Goal: Task Accomplishment & Management: Use online tool/utility

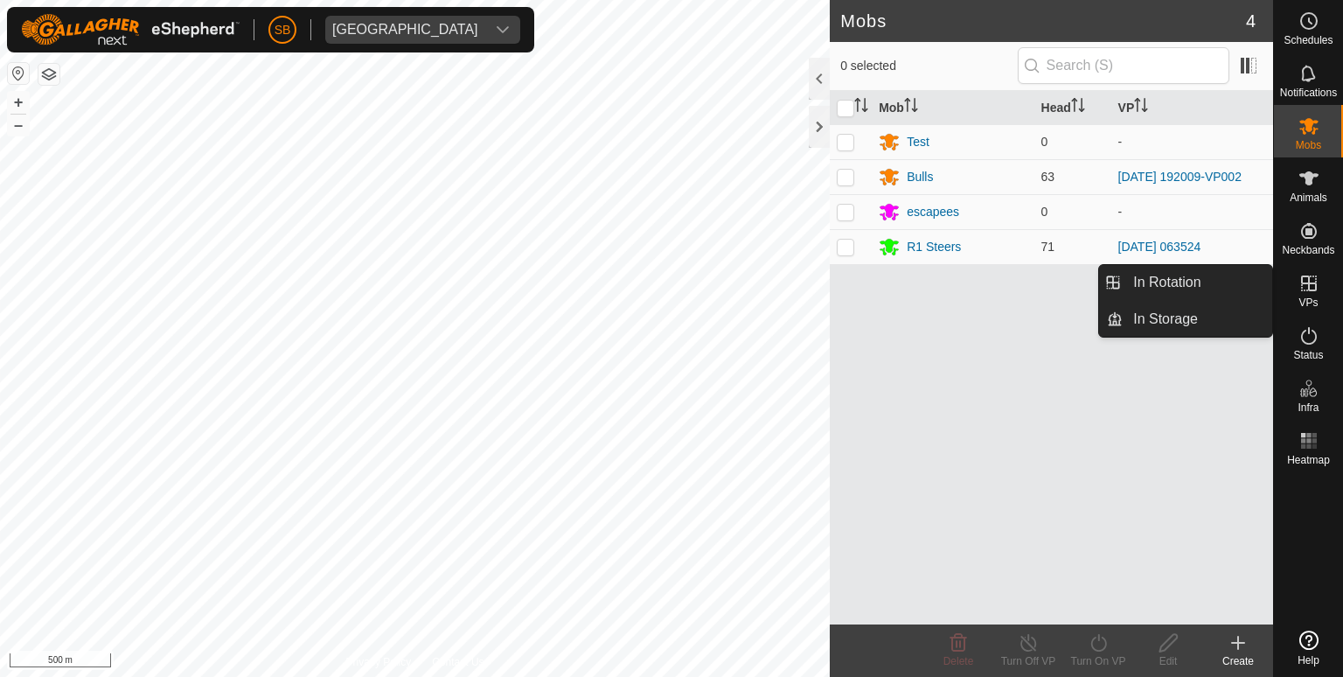
click at [1304, 285] on icon at bounding box center [1308, 283] width 21 height 21
click at [1303, 274] on icon at bounding box center [1308, 283] width 21 height 21
click at [1204, 274] on link "In Rotation" at bounding box center [1196, 282] width 149 height 35
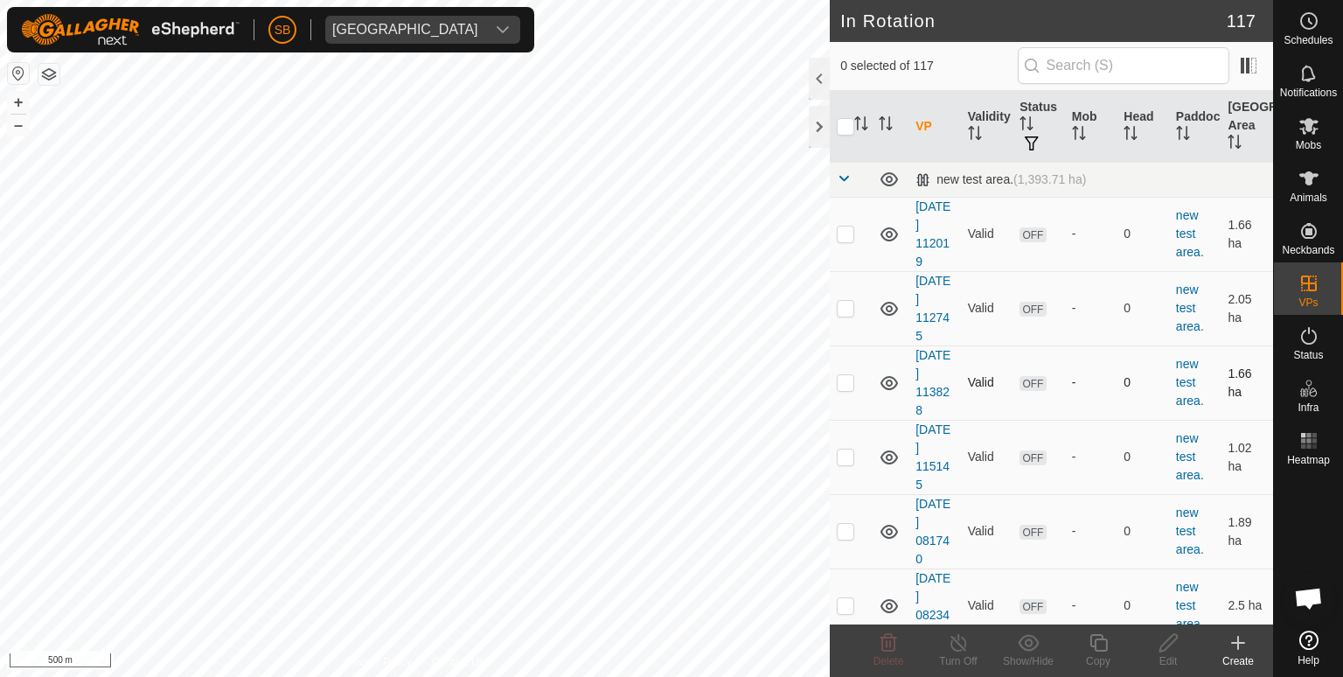
checkbox input "true"
click at [1101, 634] on icon at bounding box center [1097, 642] width 17 height 17
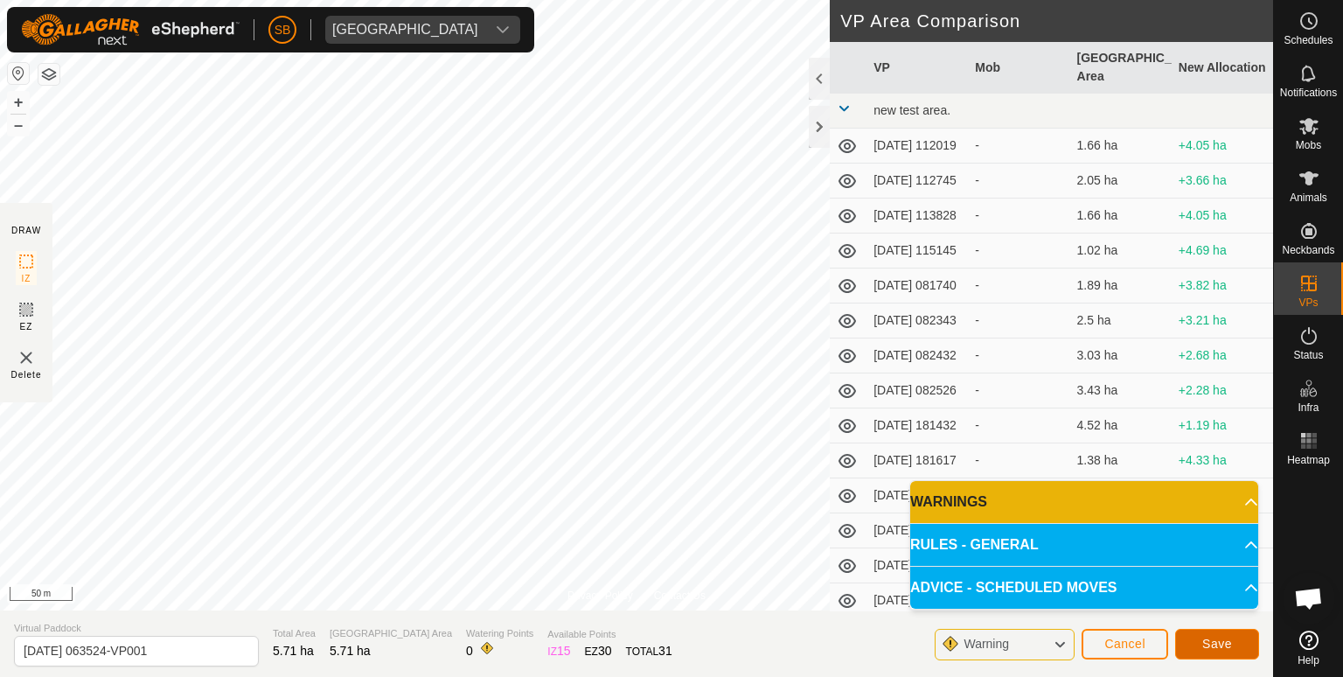
click at [1219, 636] on span "Save" at bounding box center [1217, 643] width 30 height 14
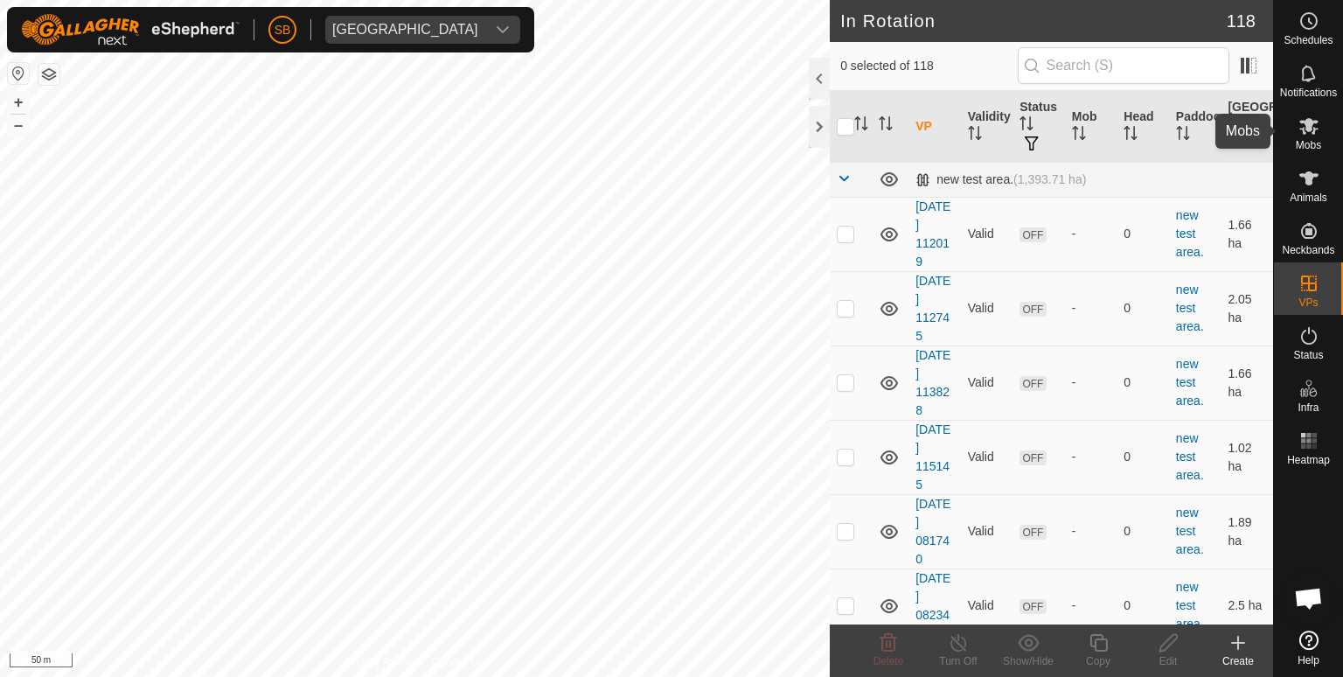
click at [1301, 143] on span "Mobs" at bounding box center [1307, 145] width 25 height 10
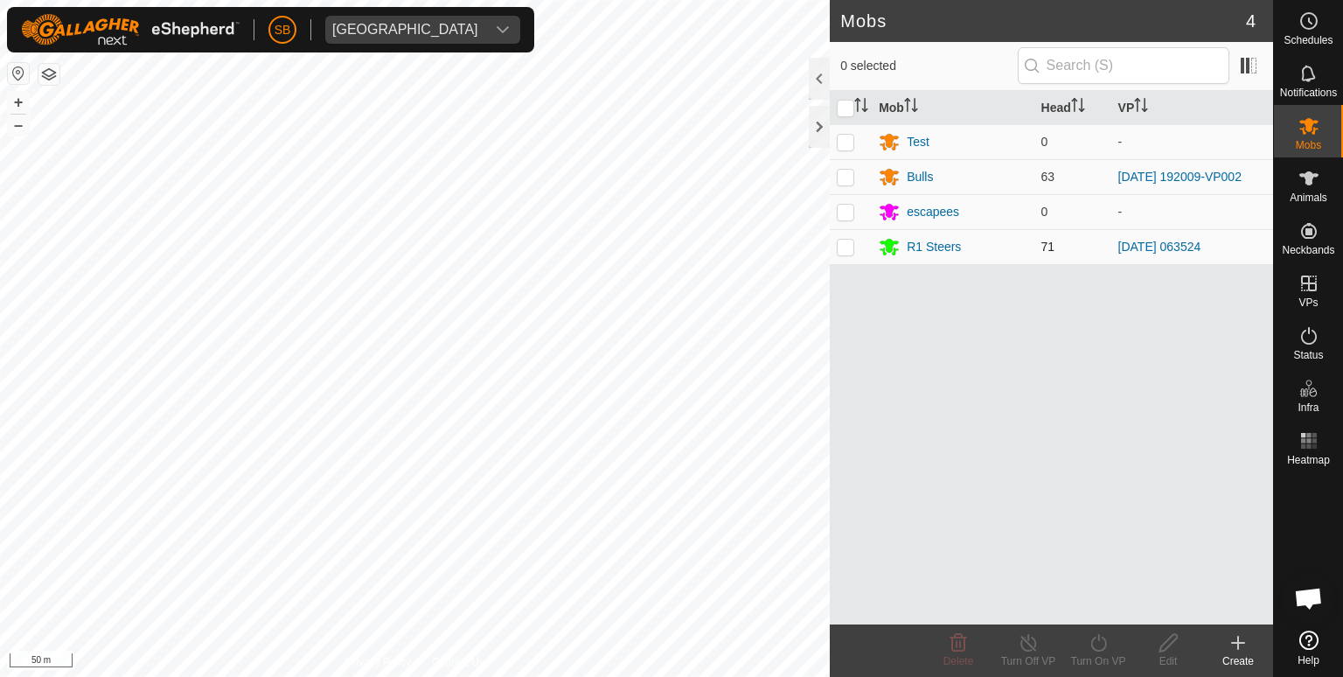
click at [845, 249] on p-checkbox at bounding box center [845, 247] width 17 height 14
checkbox input "true"
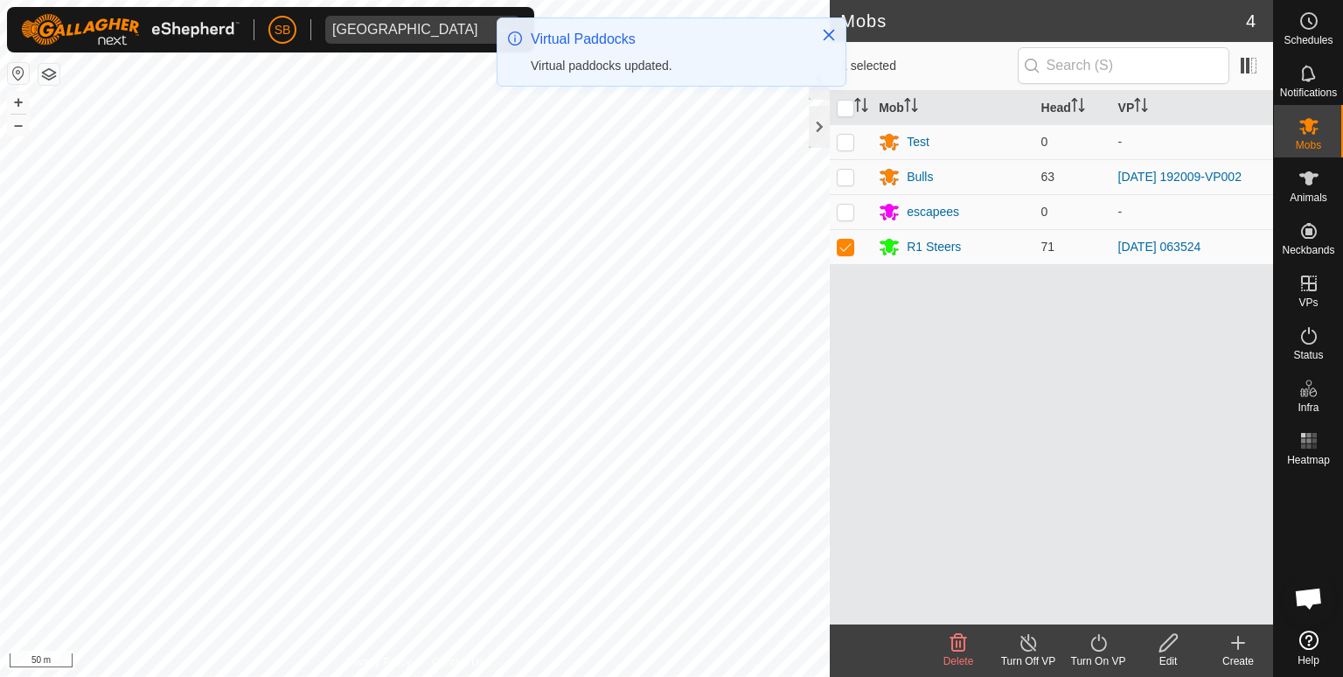
click at [1100, 642] on icon at bounding box center [1098, 642] width 22 height 21
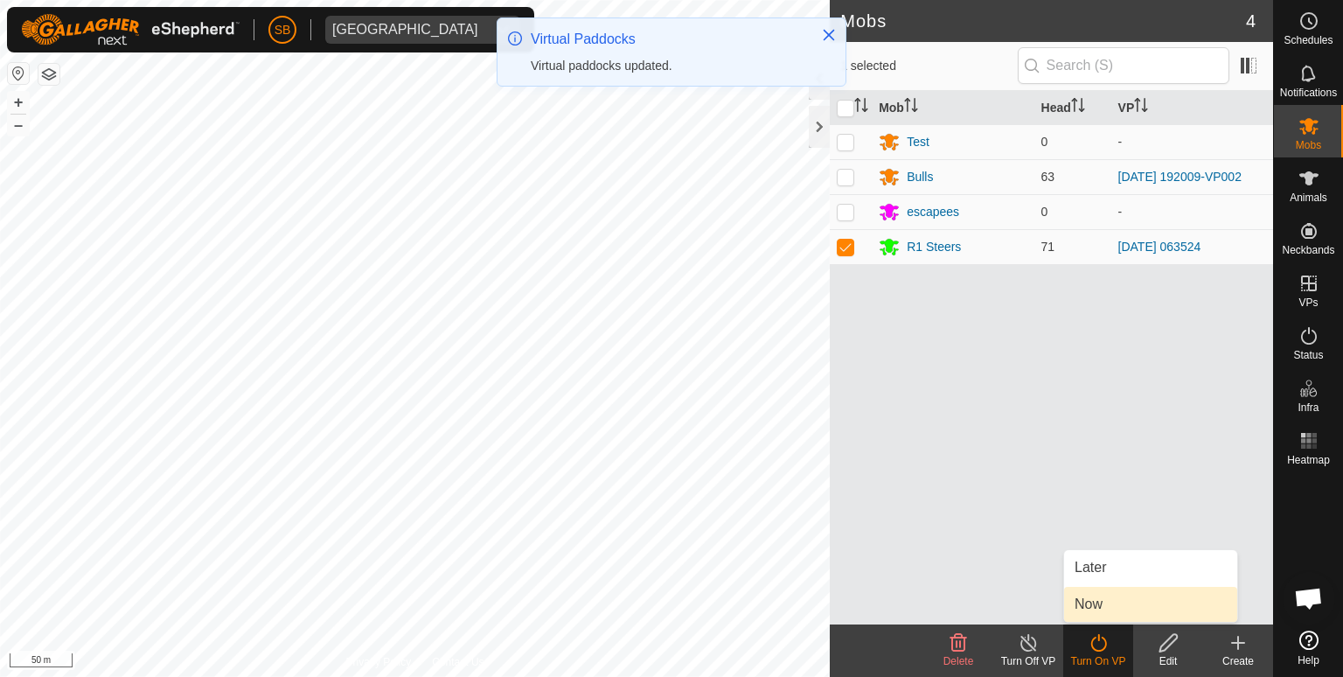
click at [1096, 607] on link "Now" at bounding box center [1150, 604] width 173 height 35
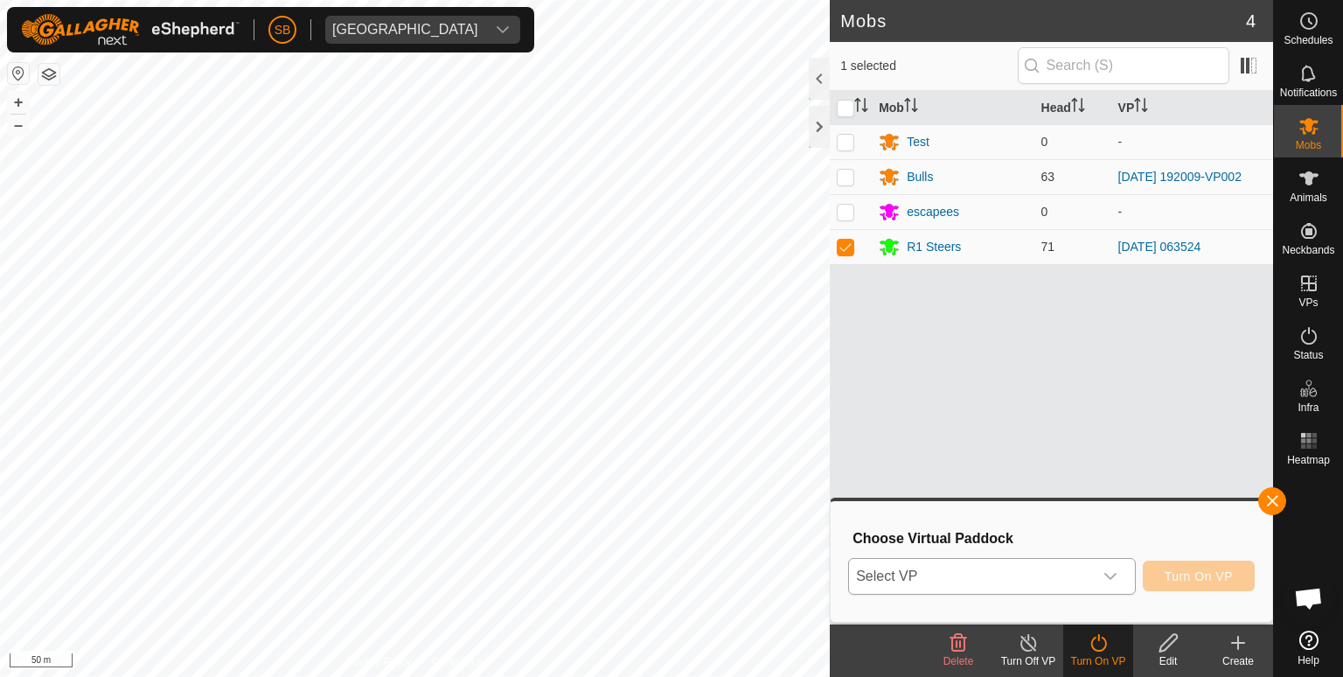
click at [1115, 574] on icon "dropdown trigger" at bounding box center [1110, 576] width 12 height 7
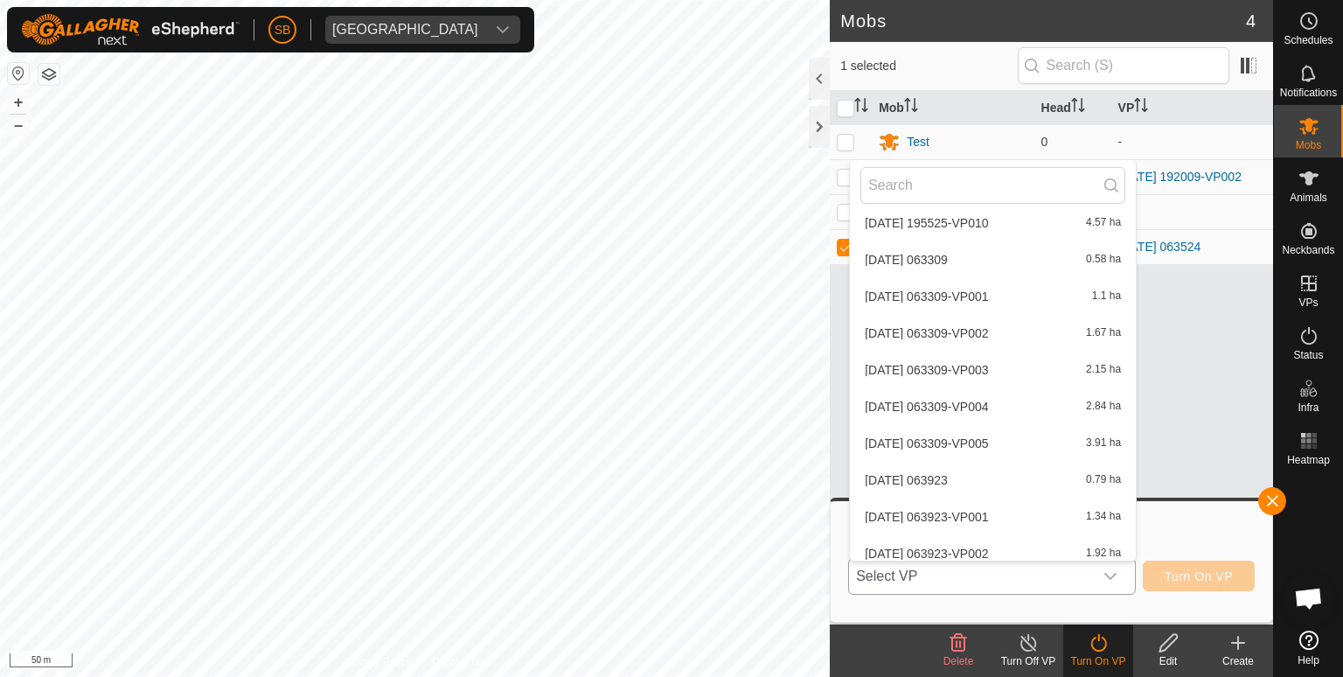
scroll to position [4021, 0]
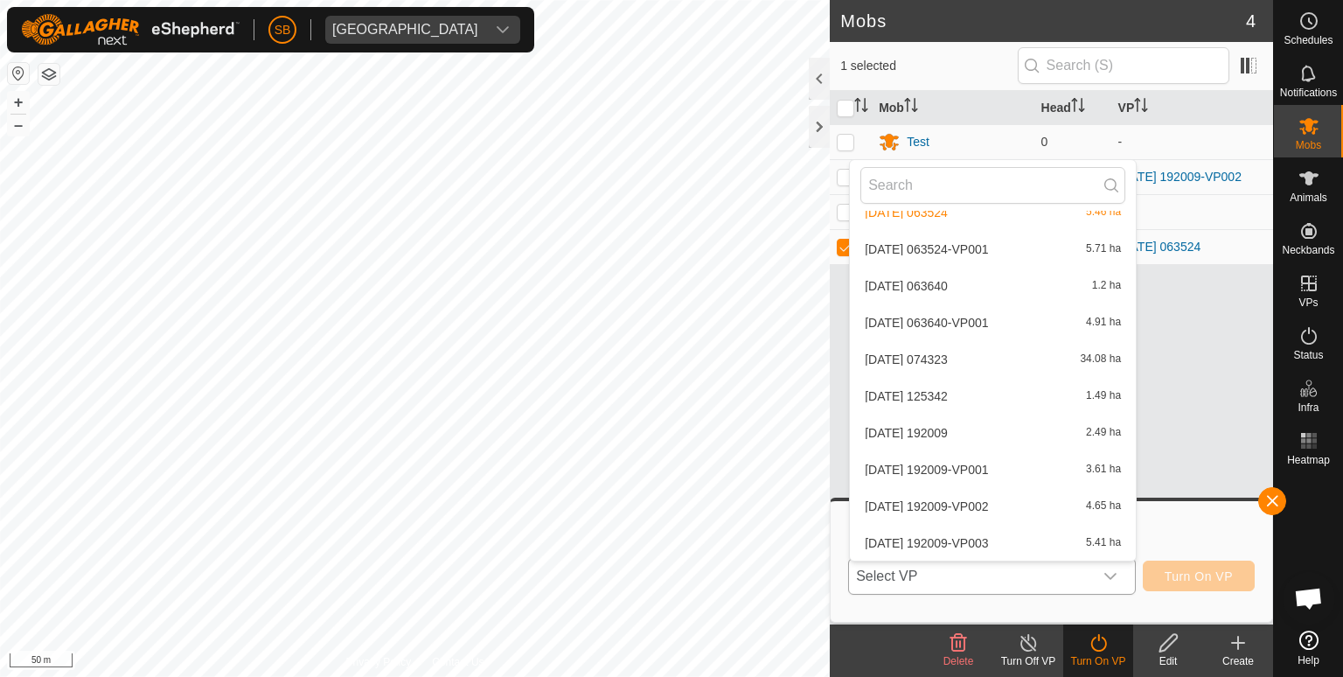
click at [1019, 248] on li "[DATE] 063524-VP001 5.71 ha" at bounding box center [993, 249] width 286 height 35
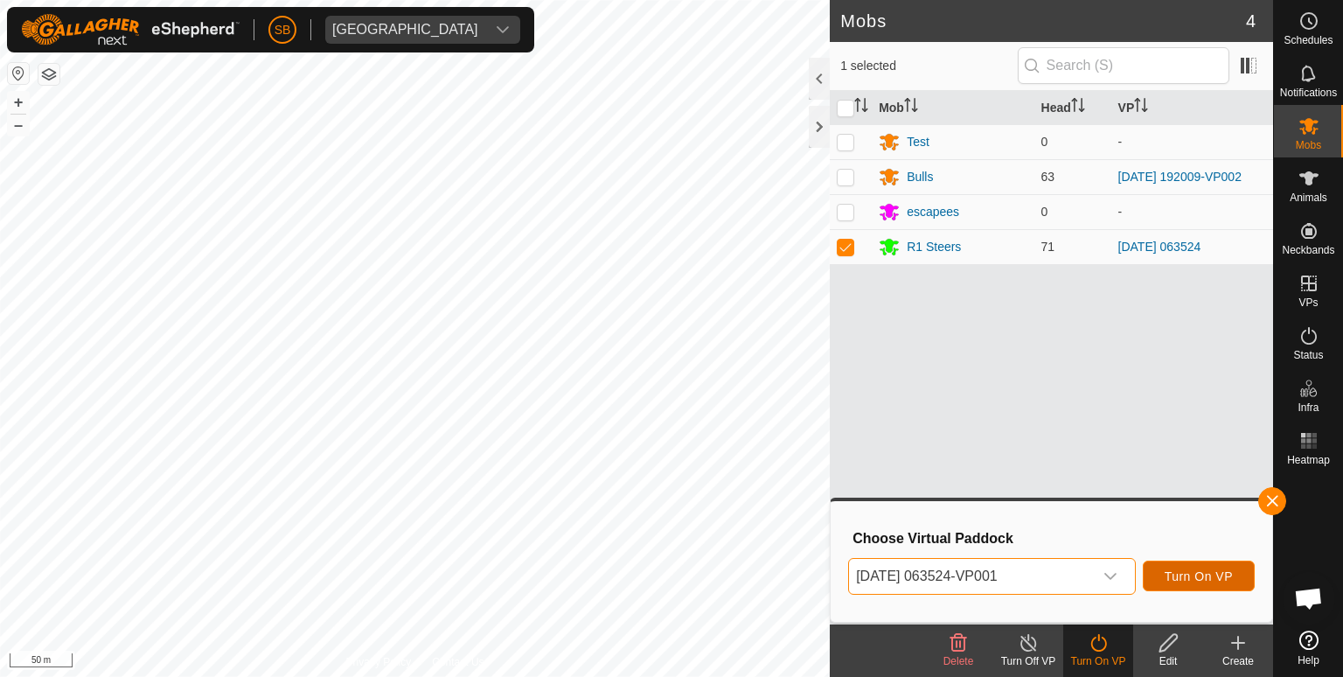
click at [1193, 571] on span "Turn On VP" at bounding box center [1198, 576] width 68 height 14
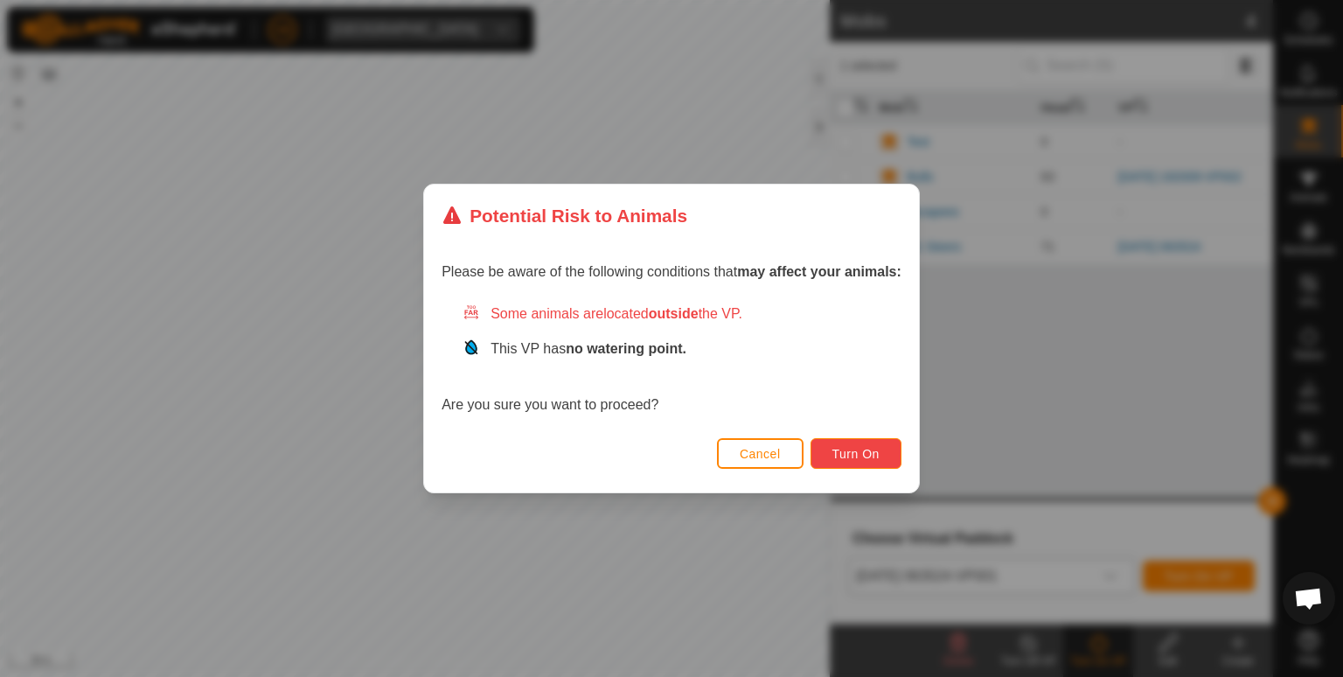
click at [879, 447] on span "Turn On" at bounding box center [855, 454] width 47 height 14
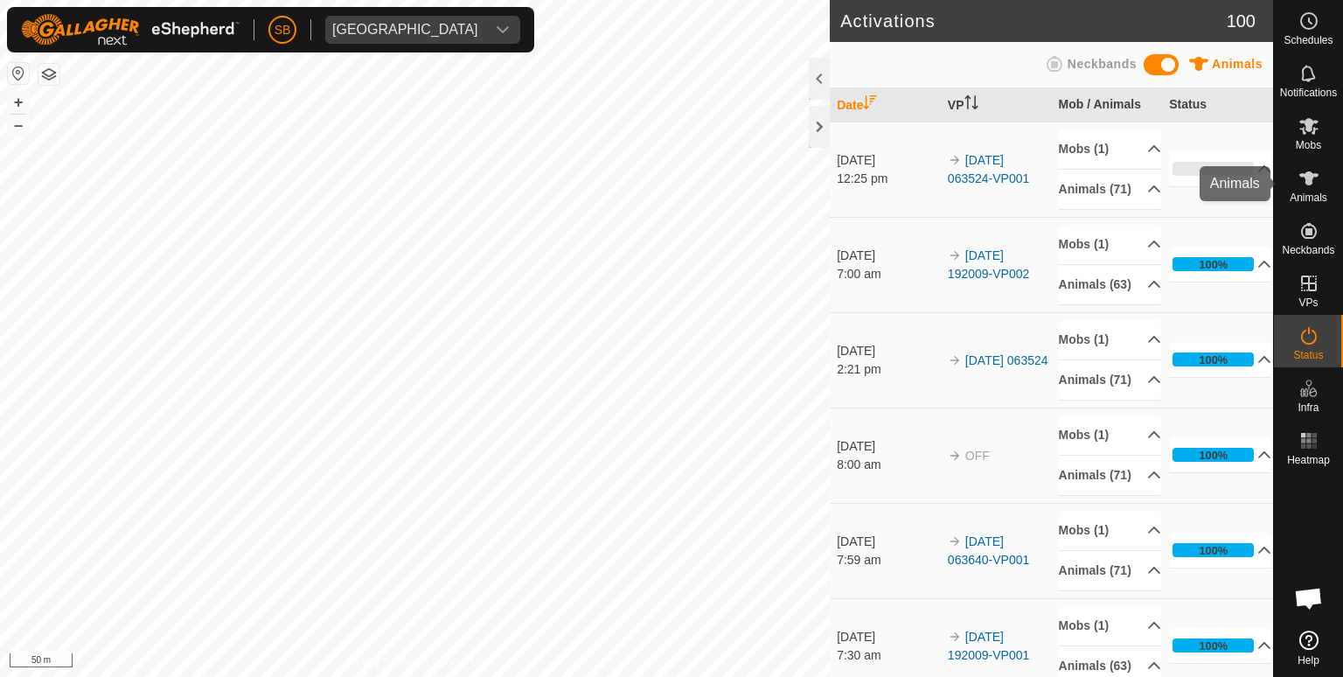
click at [1294, 183] on es-animals-svg-icon at bounding box center [1308, 178] width 31 height 28
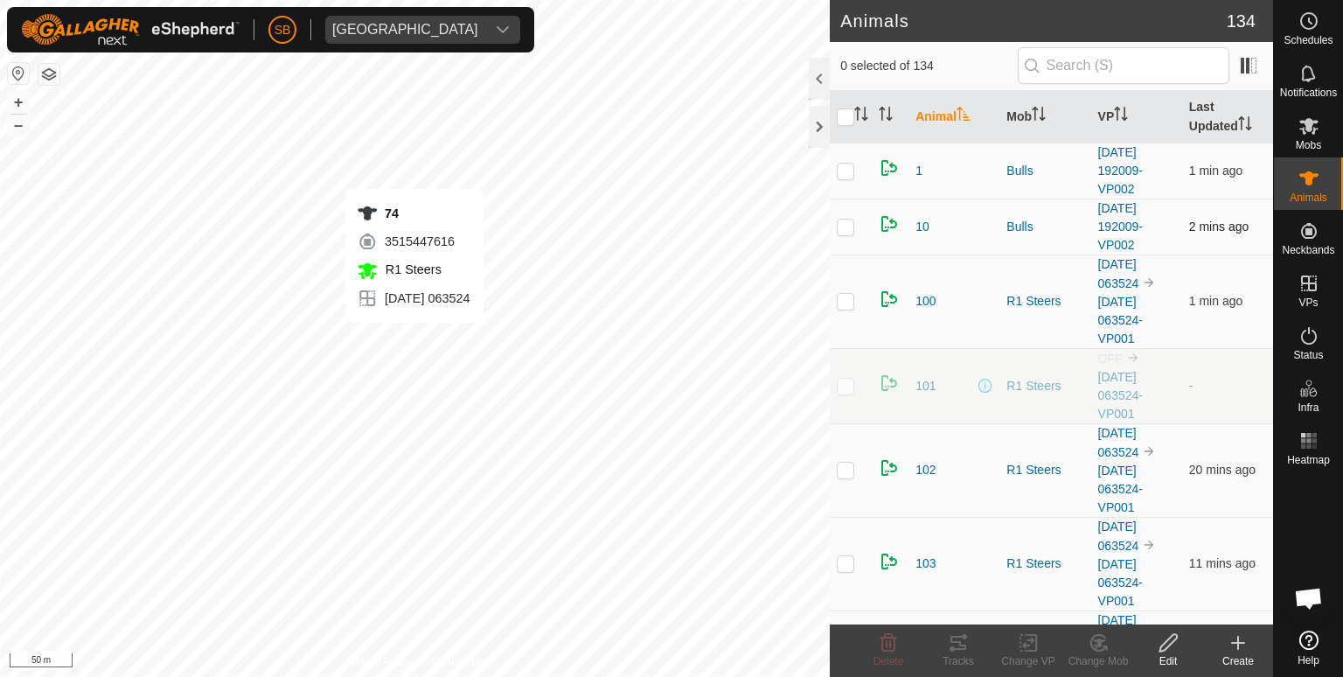
checkbox input "true"
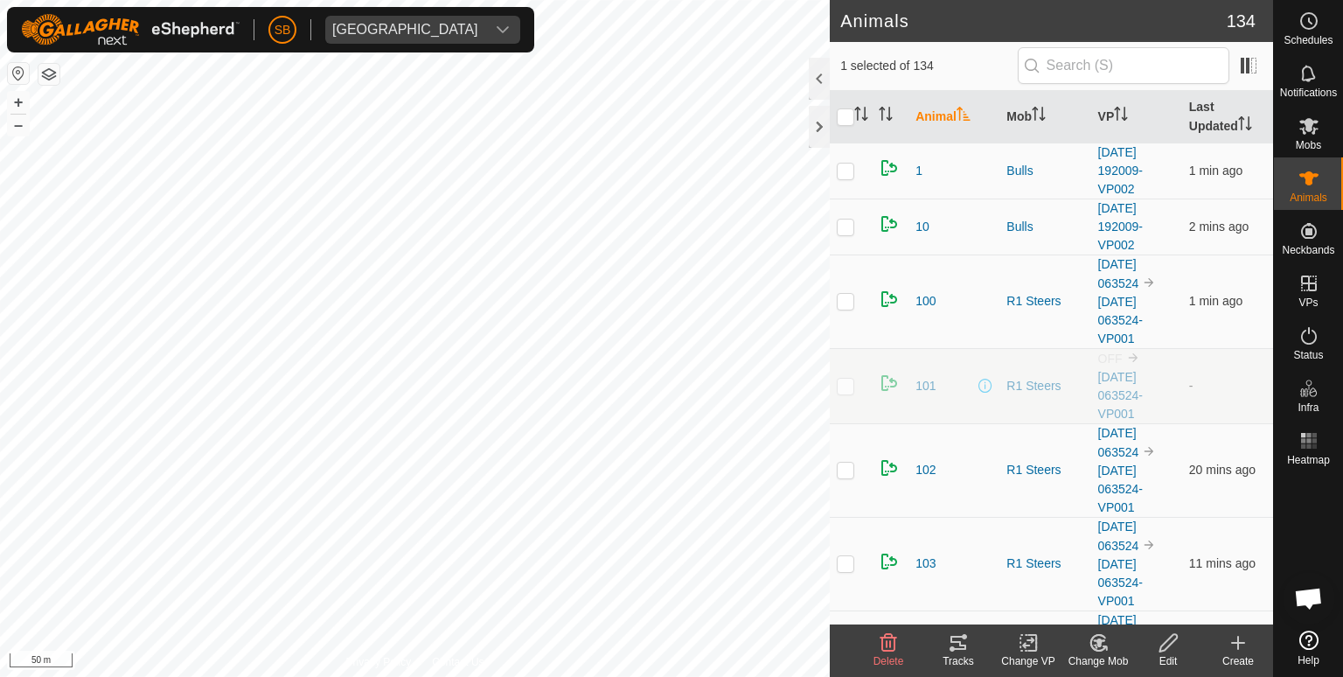
click at [961, 640] on icon at bounding box center [958, 642] width 21 height 21
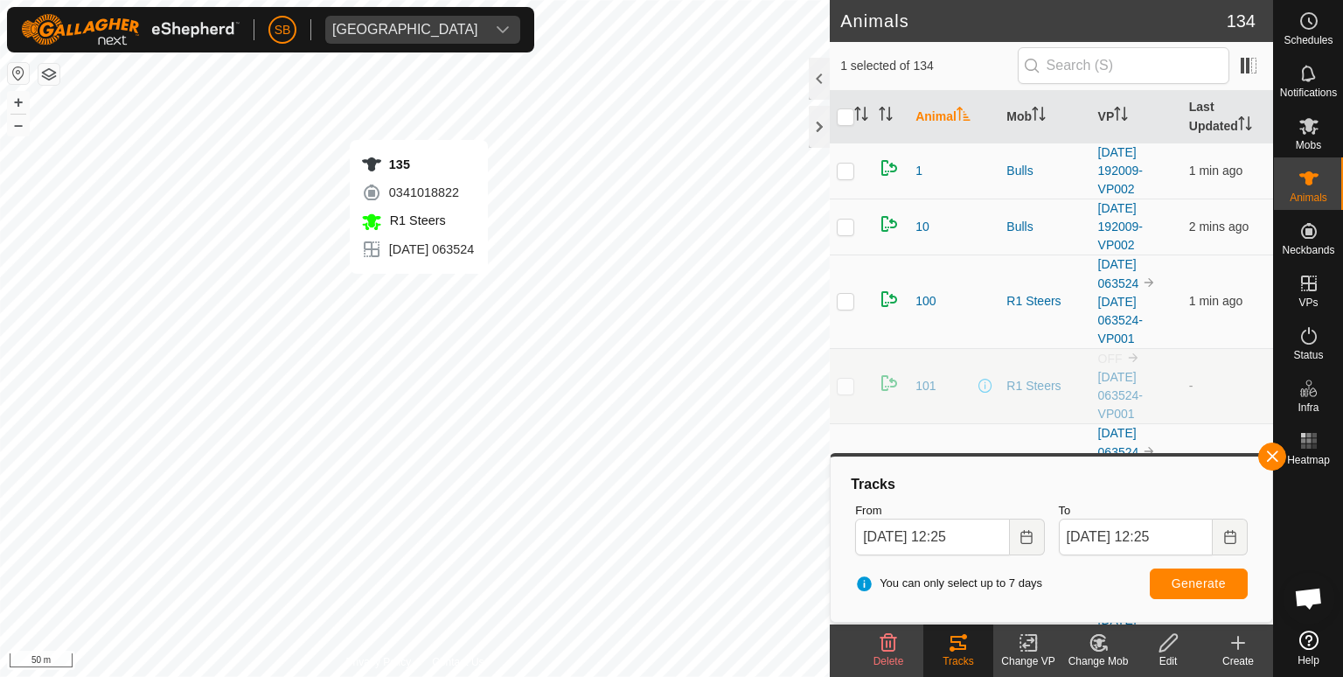
checkbox input "true"
checkbox input "false"
click at [1175, 578] on span "Generate" at bounding box center [1198, 583] width 54 height 14
checkbox input "true"
checkbox input "false"
